Goal: Task Accomplishment & Management: Use online tool/utility

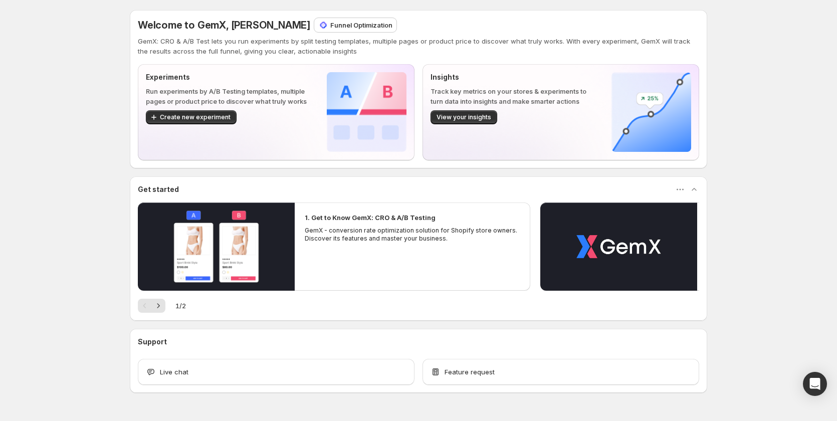
click at [344, 25] on p "Funnel Optimization" at bounding box center [361, 25] width 62 height 10
click at [47, 193] on div "Welcome to GemX, Sandy Sandy Funnel Optimization GemX: CRO & A/B Test lets you …" at bounding box center [418, 223] width 837 height 447
